Goal: Transaction & Acquisition: Purchase product/service

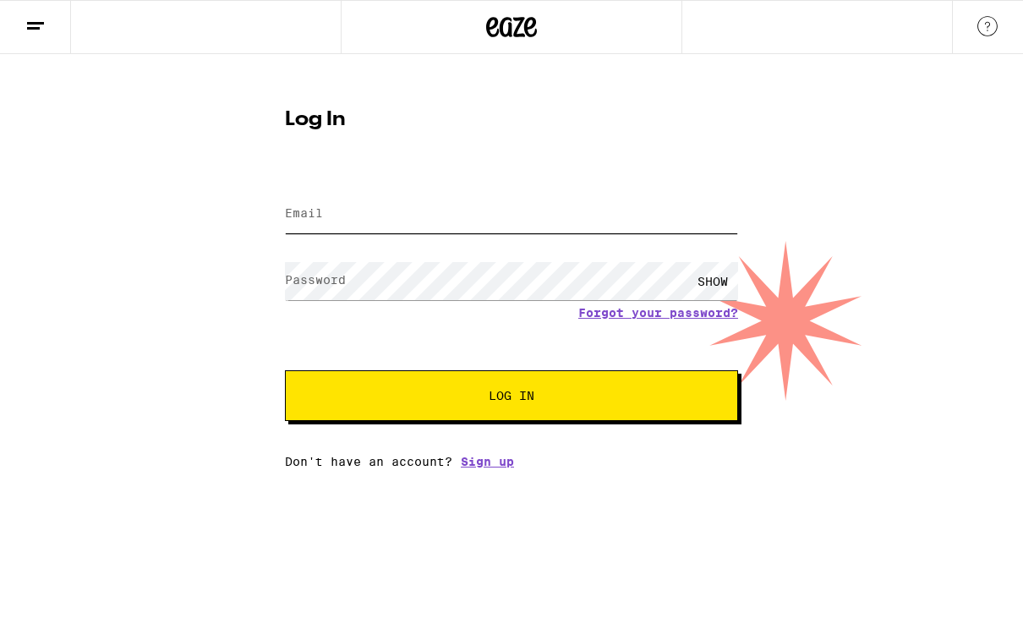
click at [445, 207] on input "Email" at bounding box center [511, 214] width 453 height 38
type input "[PERSON_NAME][EMAIL_ADDRESS][PERSON_NAME][DOMAIN_NAME]"
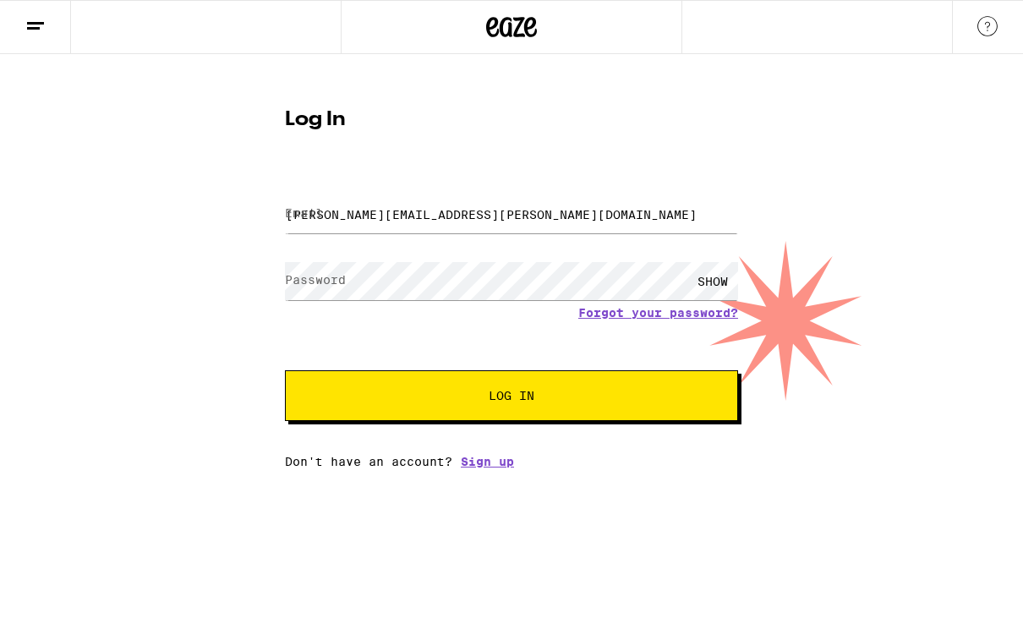
click at [511, 398] on button "Log In" at bounding box center [511, 395] width 453 height 51
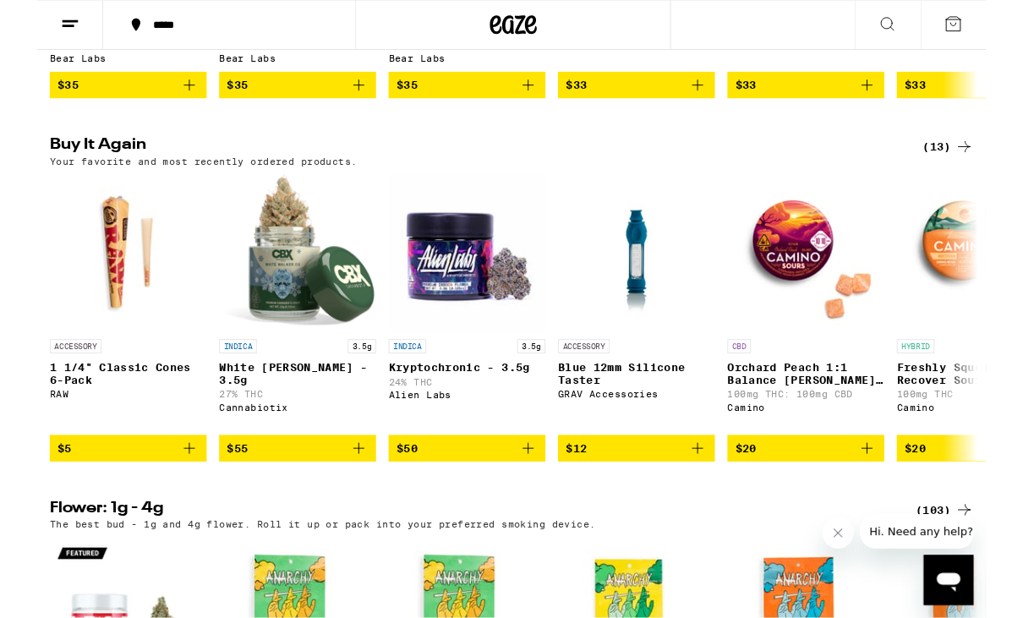
scroll to position [1687, 0]
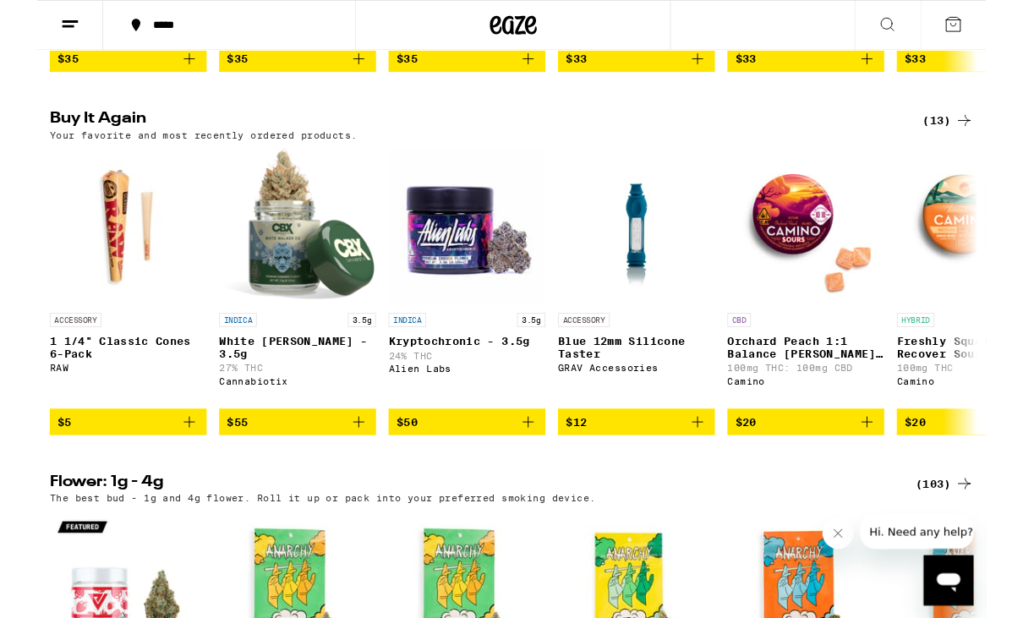
click at [355, 465] on icon "Add to bag" at bounding box center [346, 455] width 20 height 20
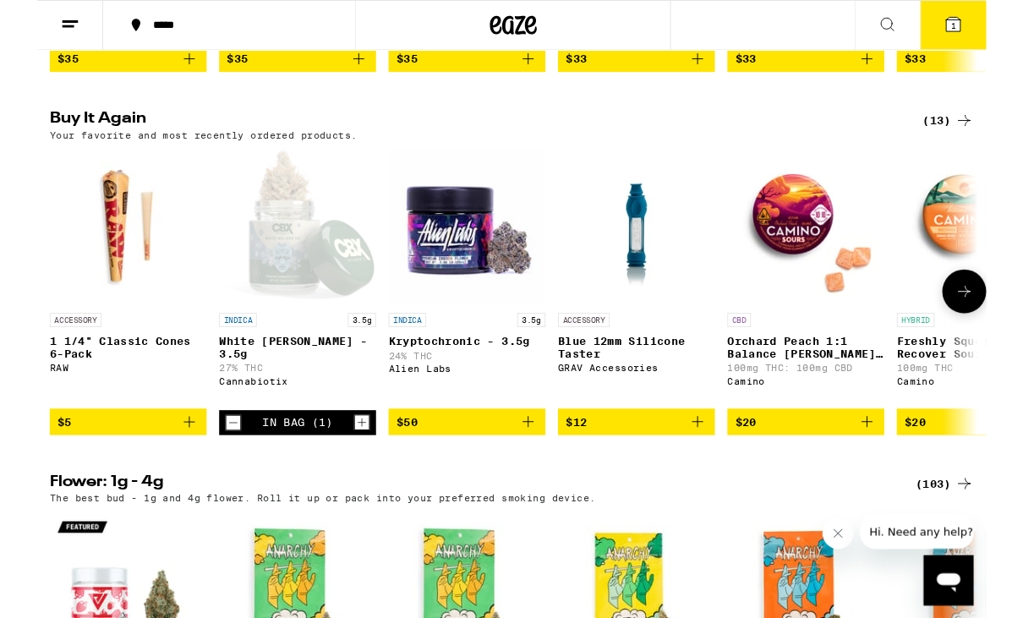
click at [356, 466] on icon "Increment" at bounding box center [349, 455] width 15 height 20
click at [636, 532] on h2 "Flower: 1g - 4g" at bounding box center [470, 521] width 913 height 20
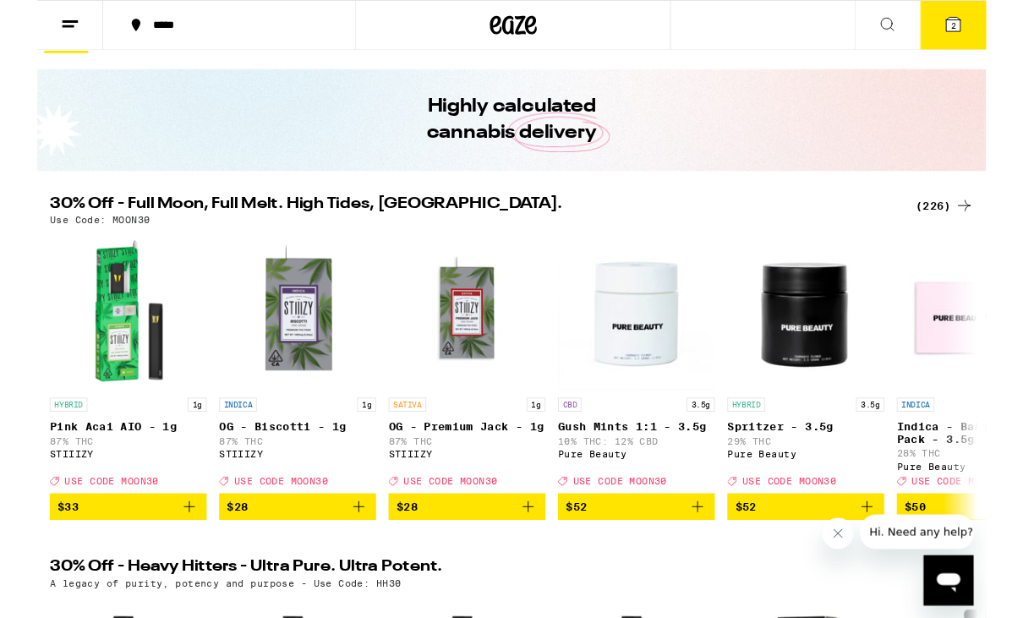
scroll to position [35, 0]
